Goal: Task Accomplishment & Management: Manage account settings

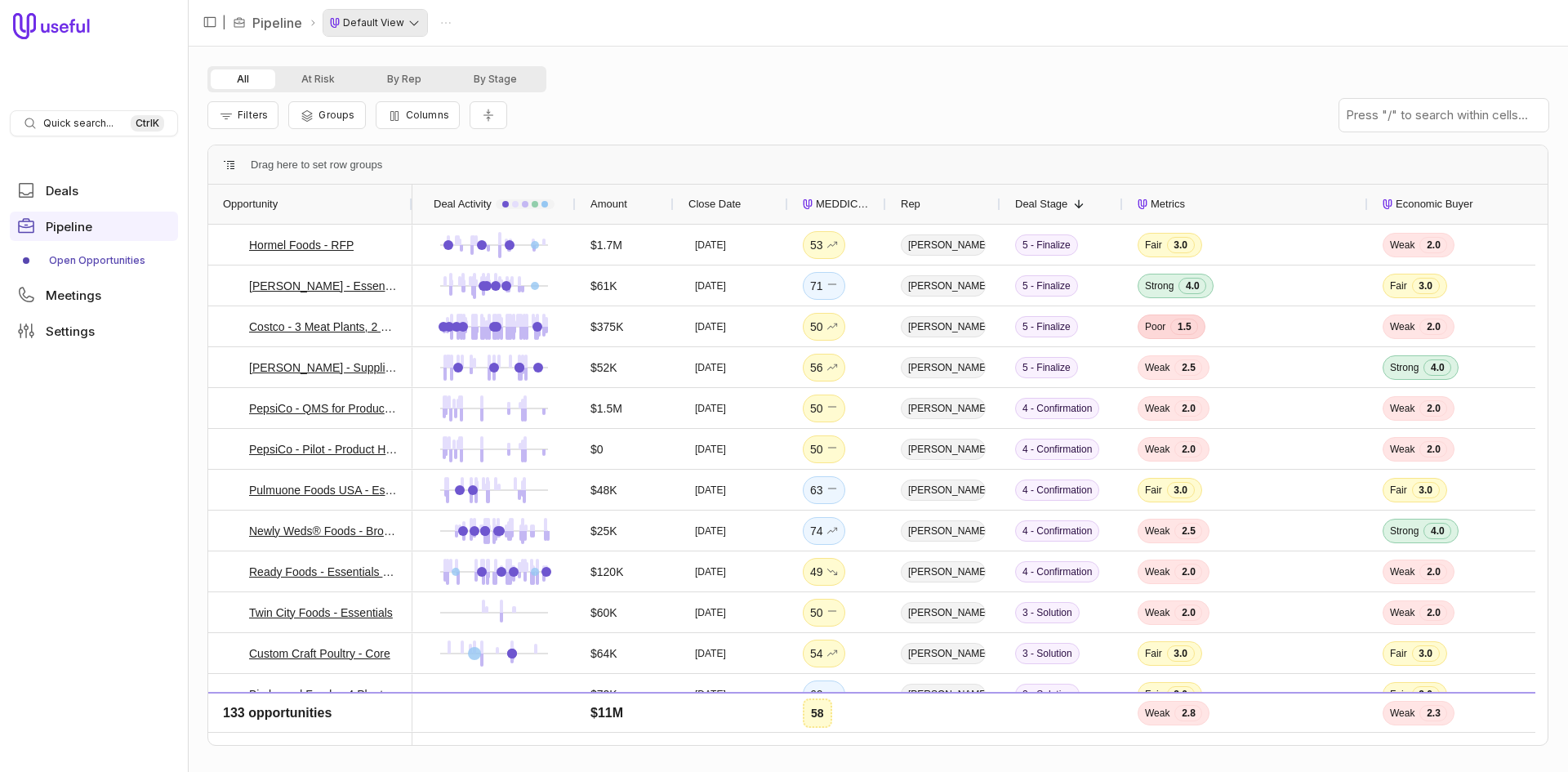
click at [402, 25] on html "Quick search... Ctrl K Deals Pipeline Open Opportunities Meetings Settings | Pi…" at bounding box center [784, 386] width 1568 height 772
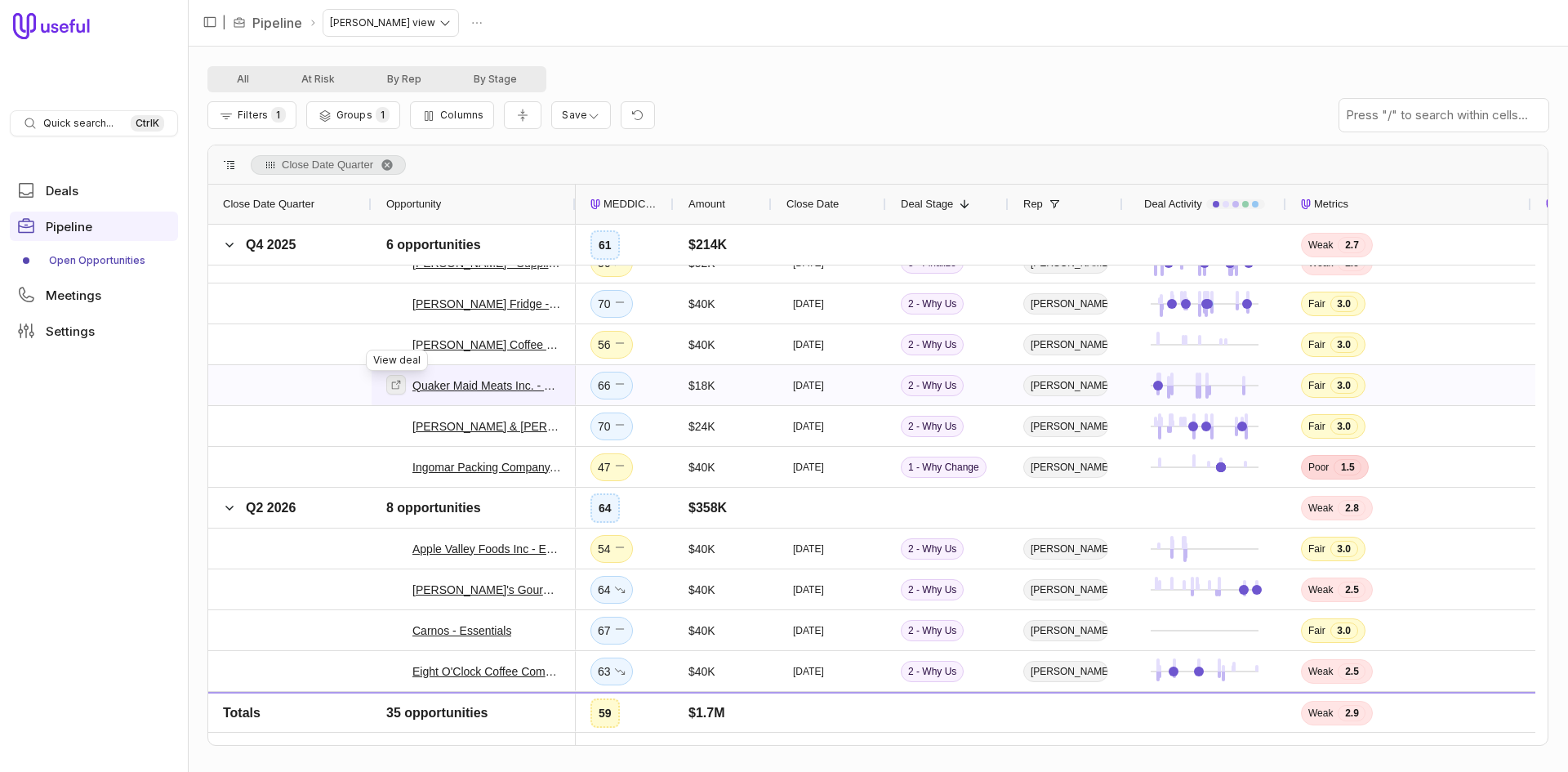
click at [392, 383] on icon at bounding box center [396, 385] width 9 height 9
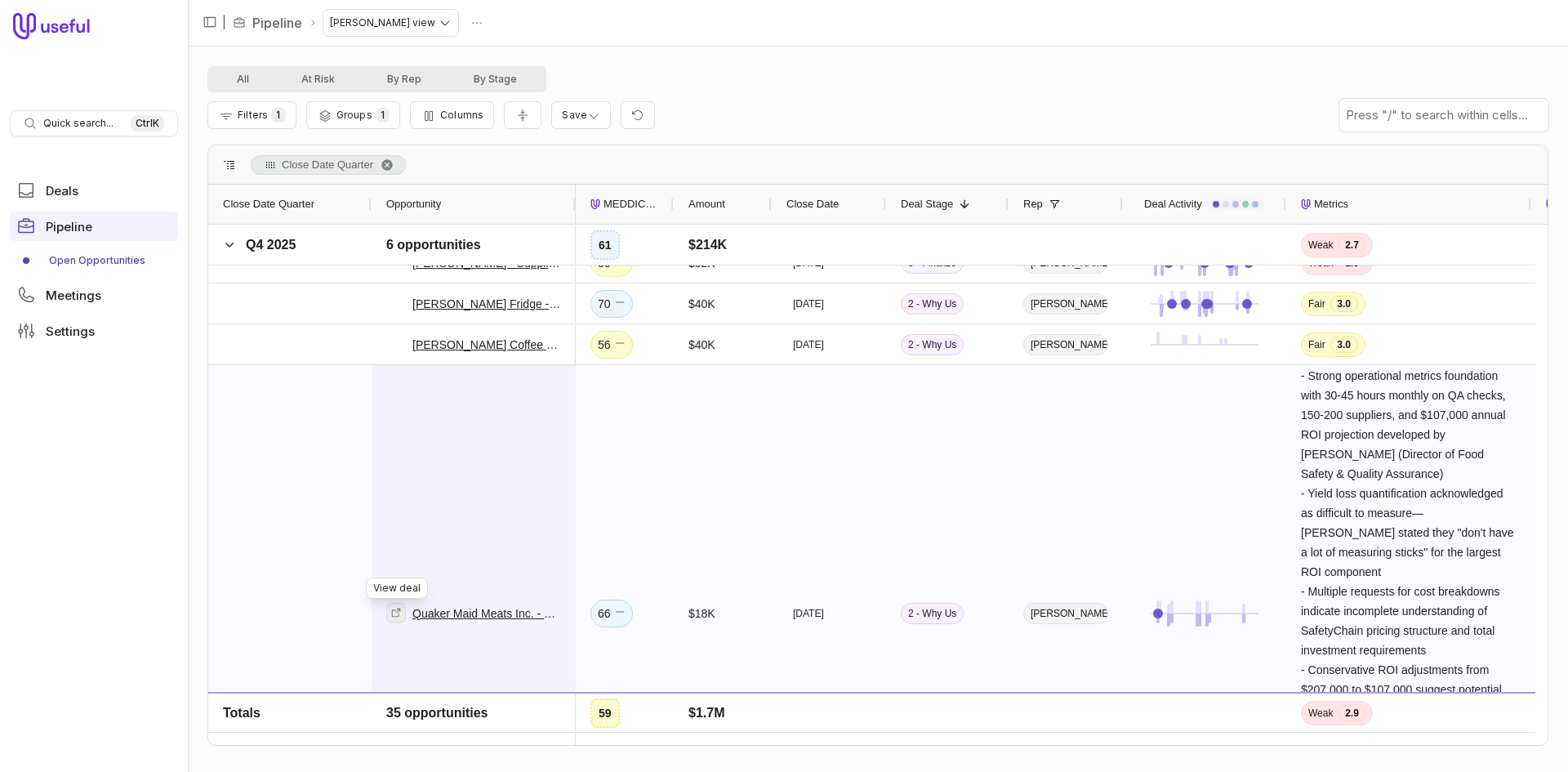
click at [403, 615] on link at bounding box center [396, 613] width 20 height 20
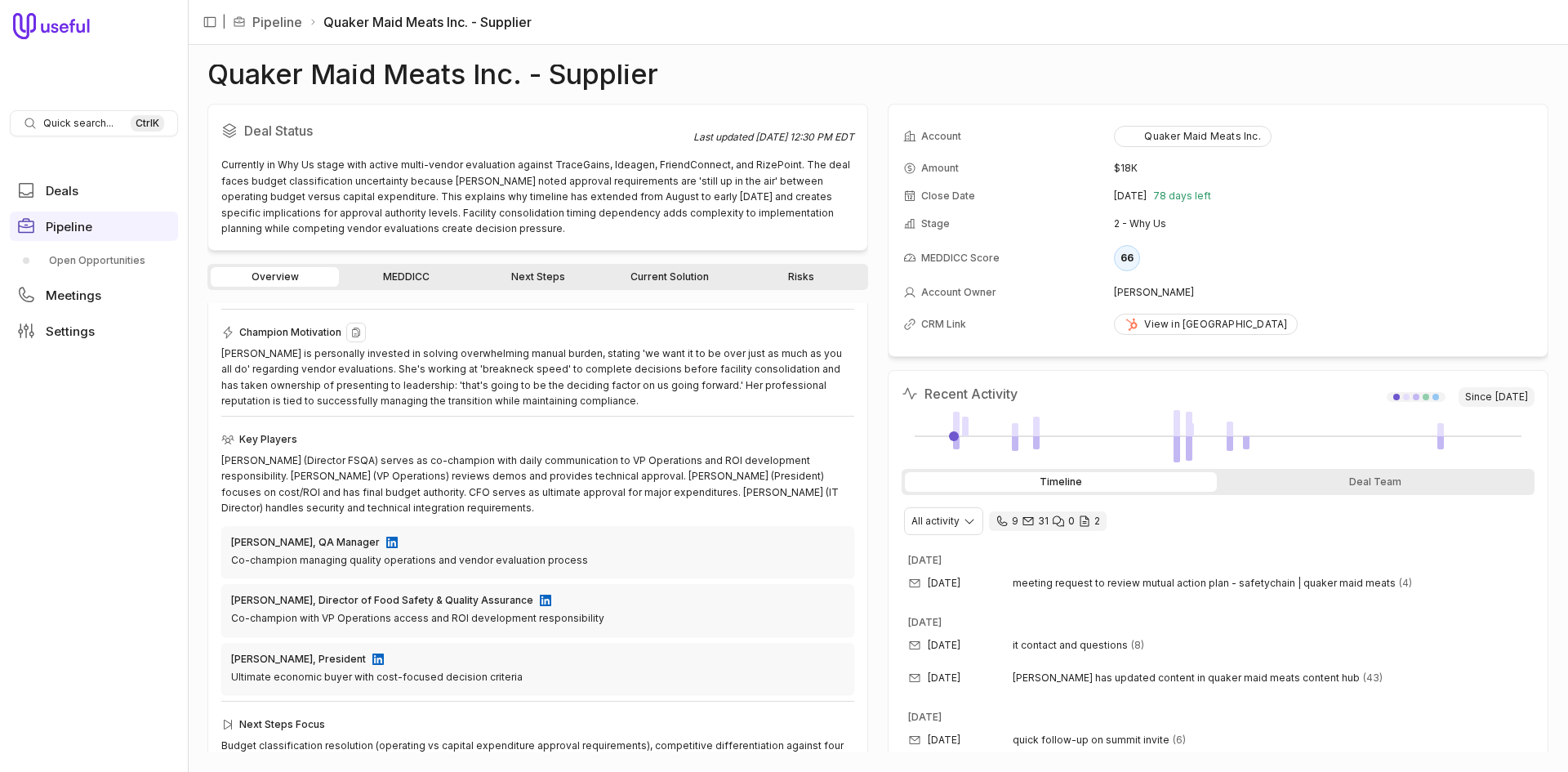
scroll to position [294, 0]
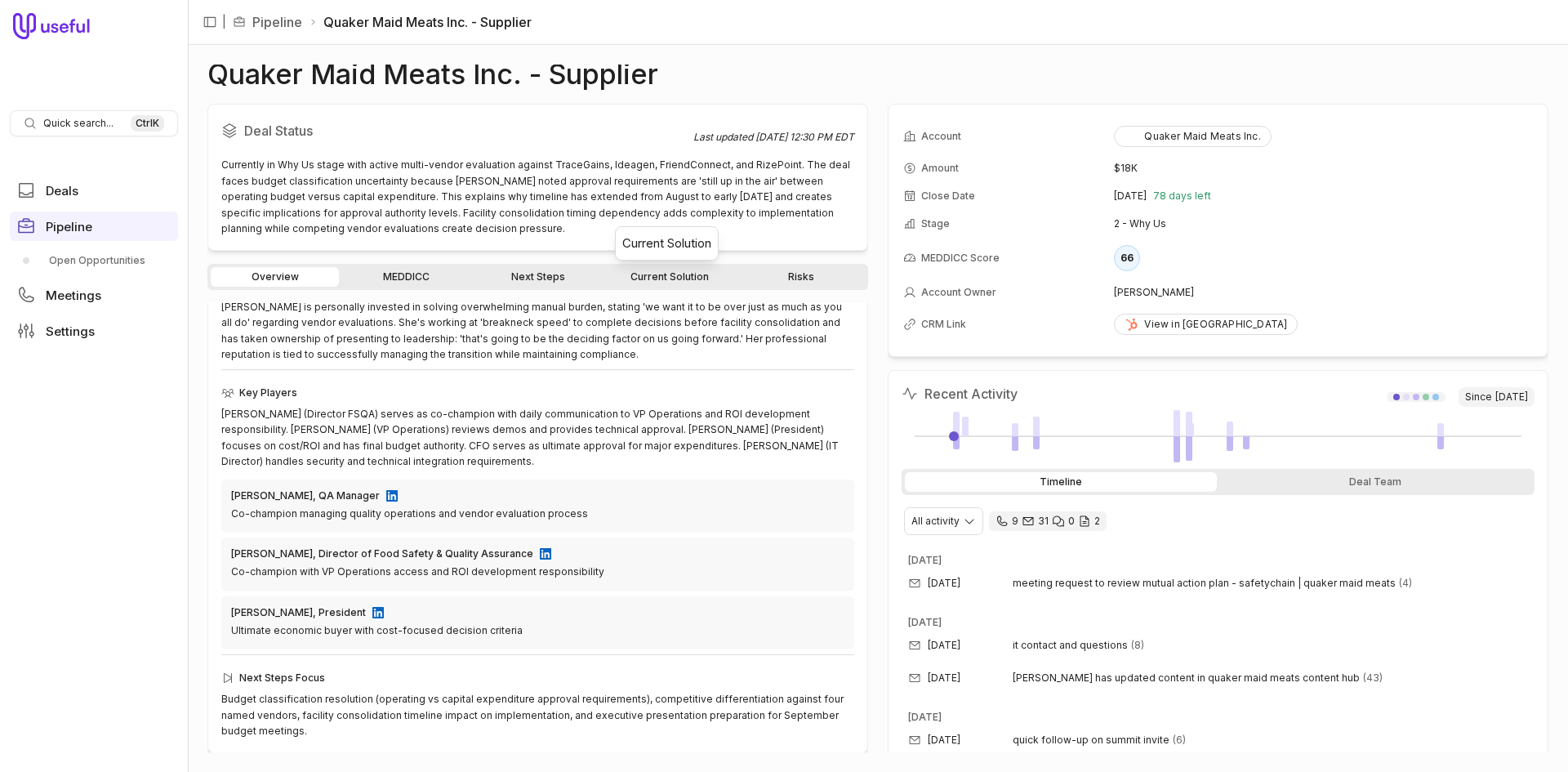
click at [689, 275] on link "Current Solution" at bounding box center [670, 277] width 128 height 20
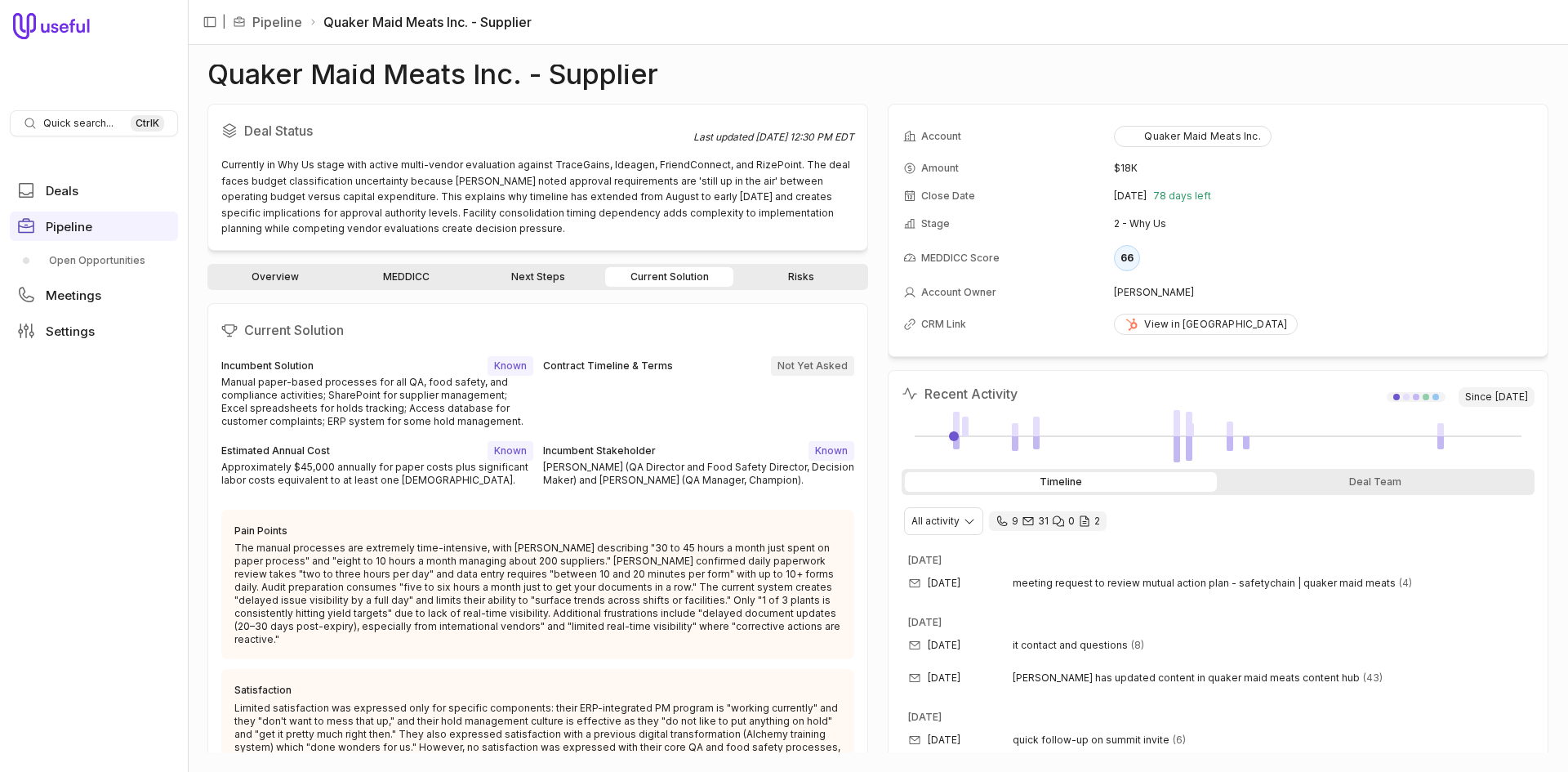
click at [782, 275] on link "Risks" at bounding box center [801, 277] width 128 height 20
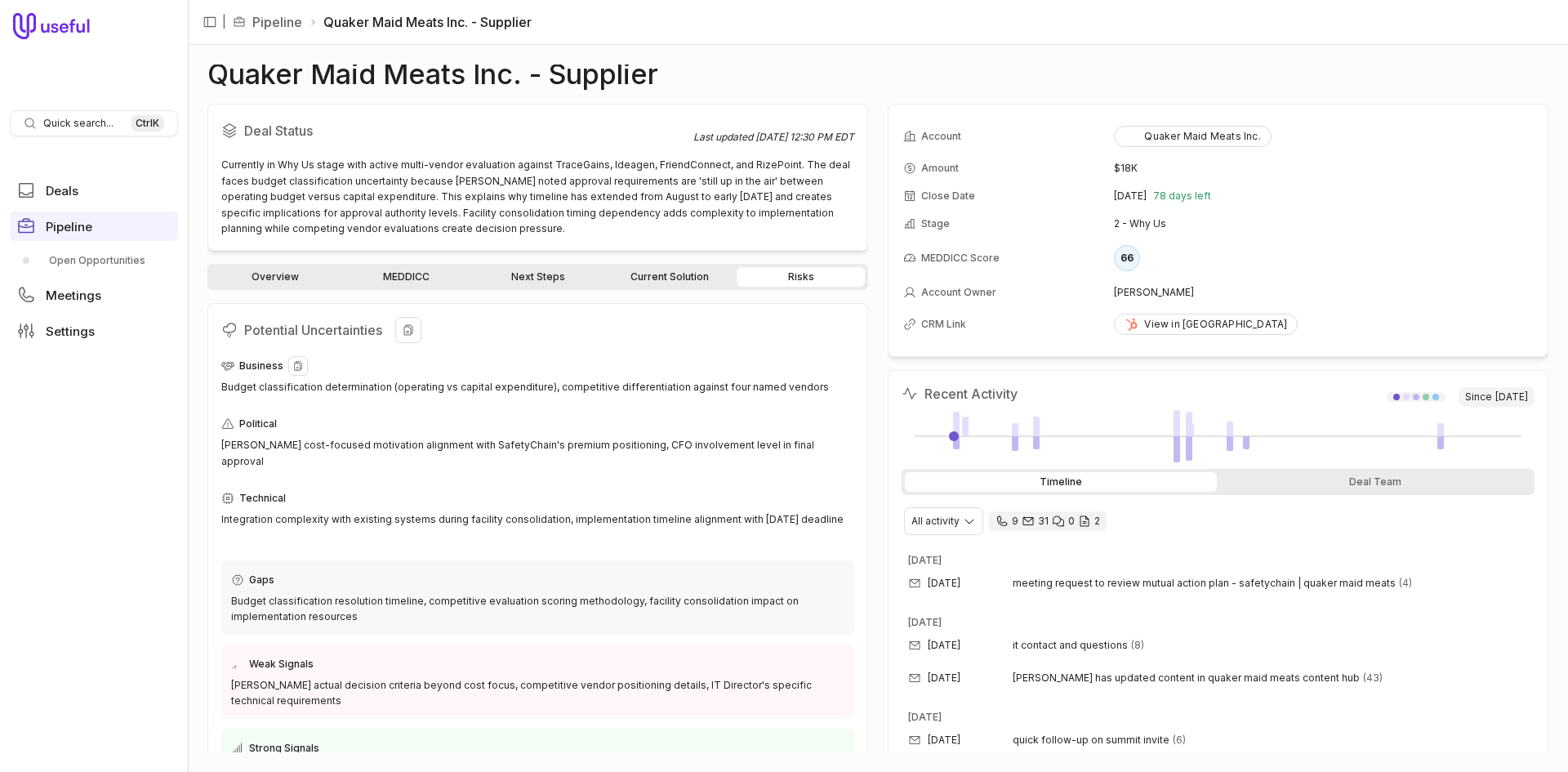
scroll to position [63, 0]
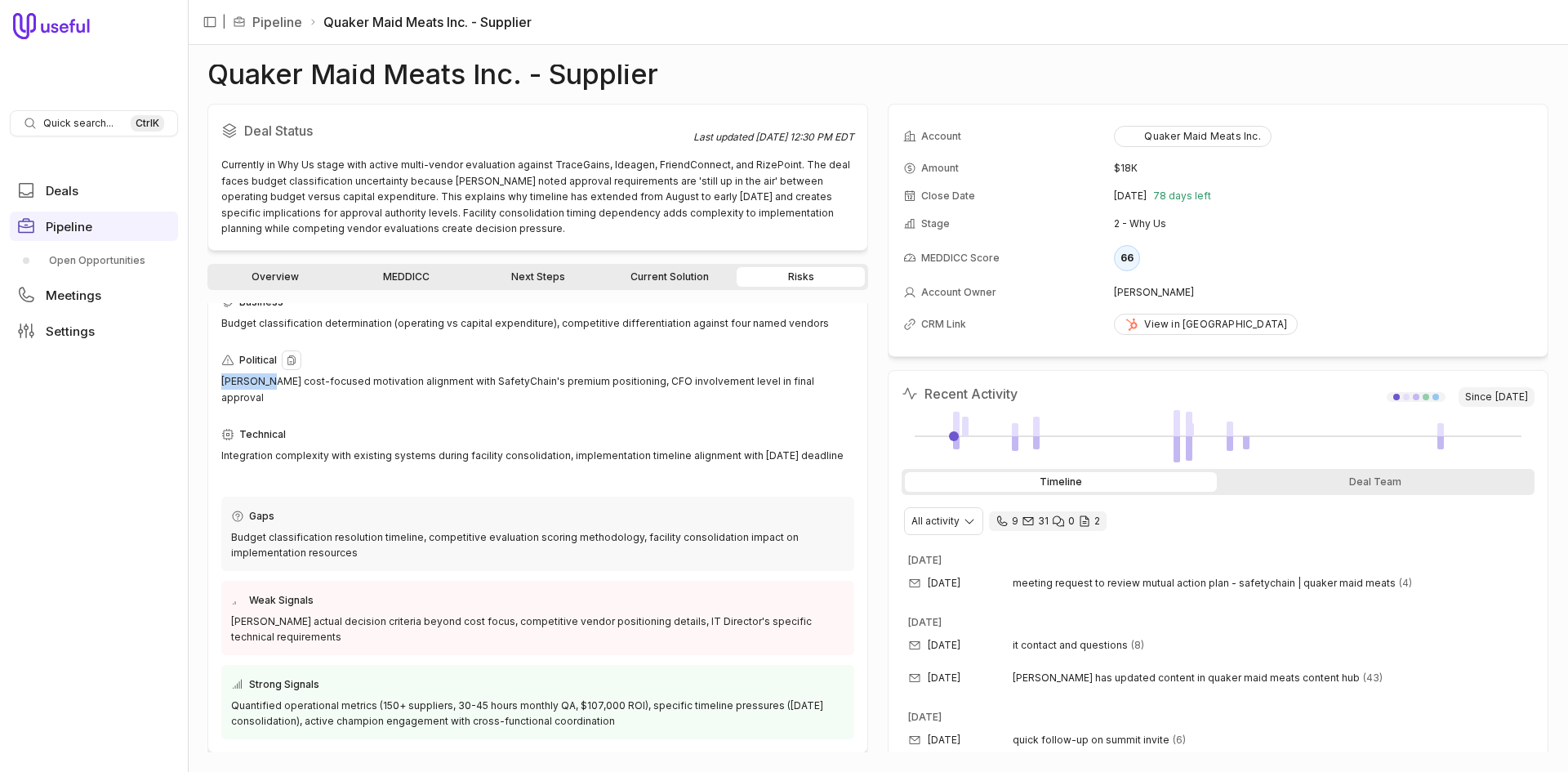
drag, startPoint x: 266, startPoint y: 381, endPoint x: 222, endPoint y: 380, distance: 44.0
click at [222, 380] on div "Todd Bray's cost-focused motivation alignment with SafetyChain's premium positi…" at bounding box center [537, 388] width 632 height 32
copy div "Todd Bray"
click at [583, 275] on link "Next Steps" at bounding box center [537, 277] width 128 height 20
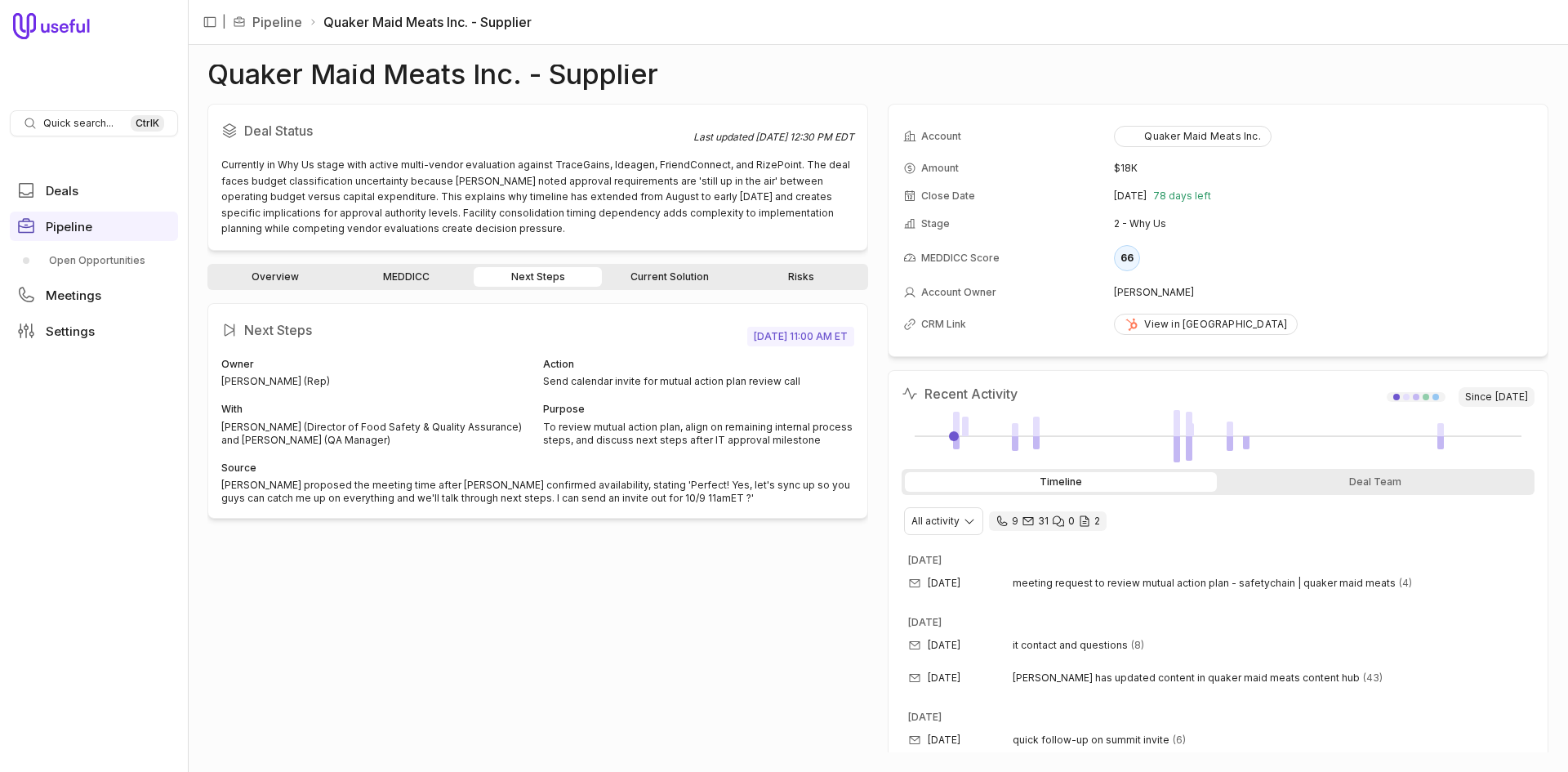
click at [649, 278] on link "Current Solution" at bounding box center [670, 277] width 128 height 20
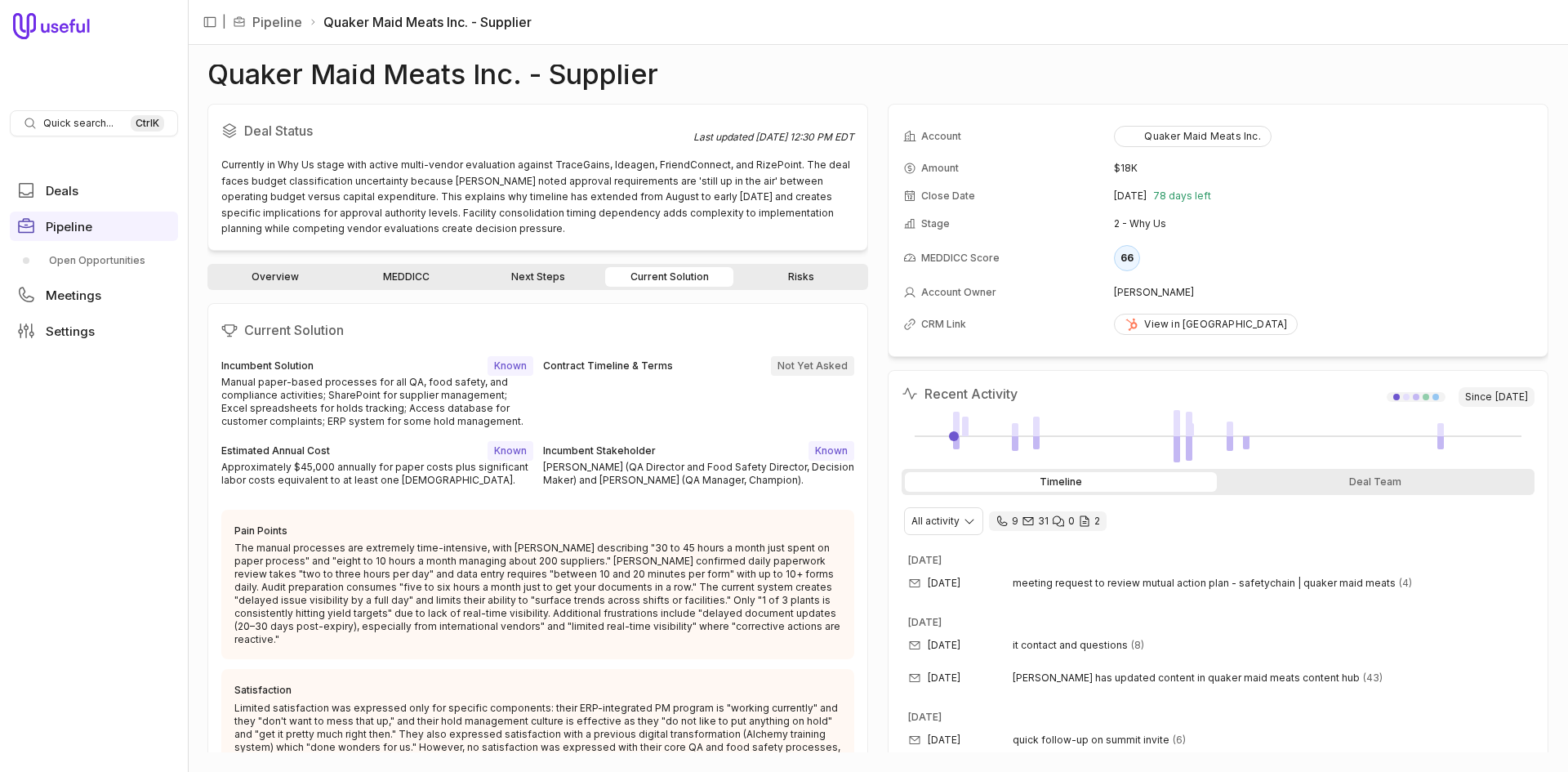
click at [406, 276] on link "MEDDICC" at bounding box center [406, 277] width 128 height 20
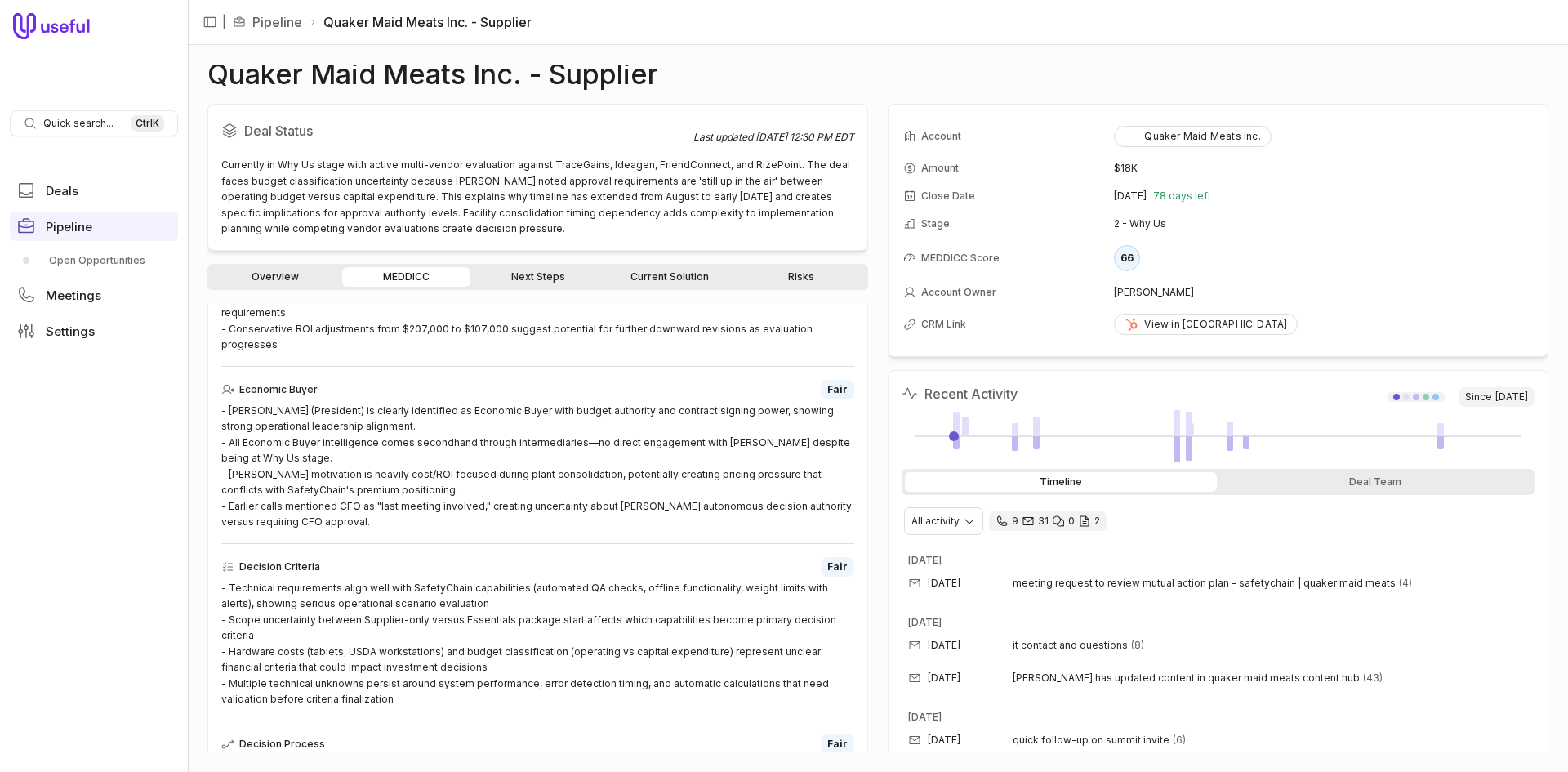
scroll to position [653, 0]
